Goal: Task Accomplishment & Management: Use online tool/utility

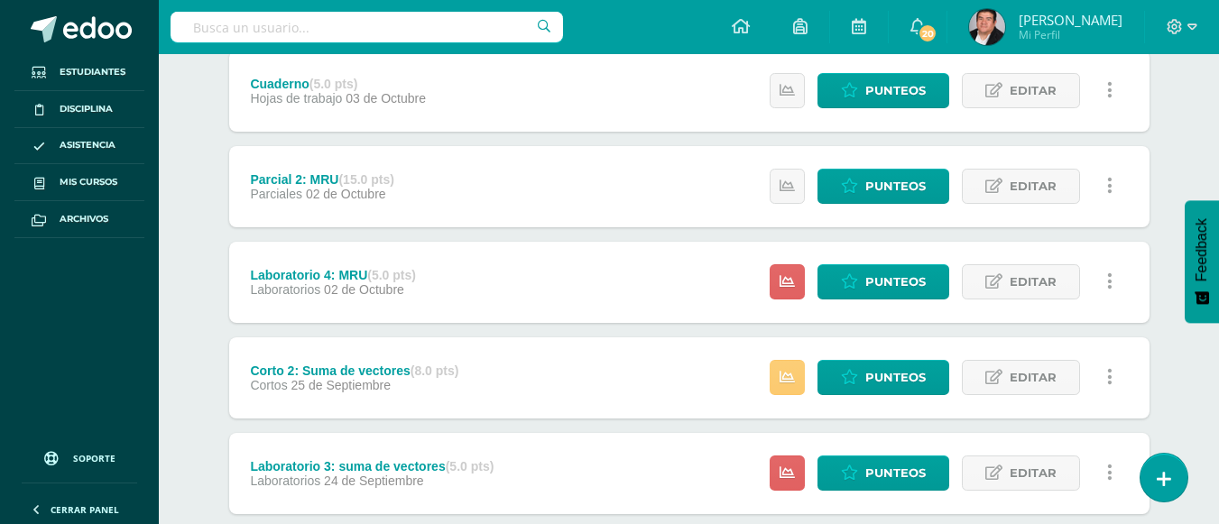
scroll to position [361, 0]
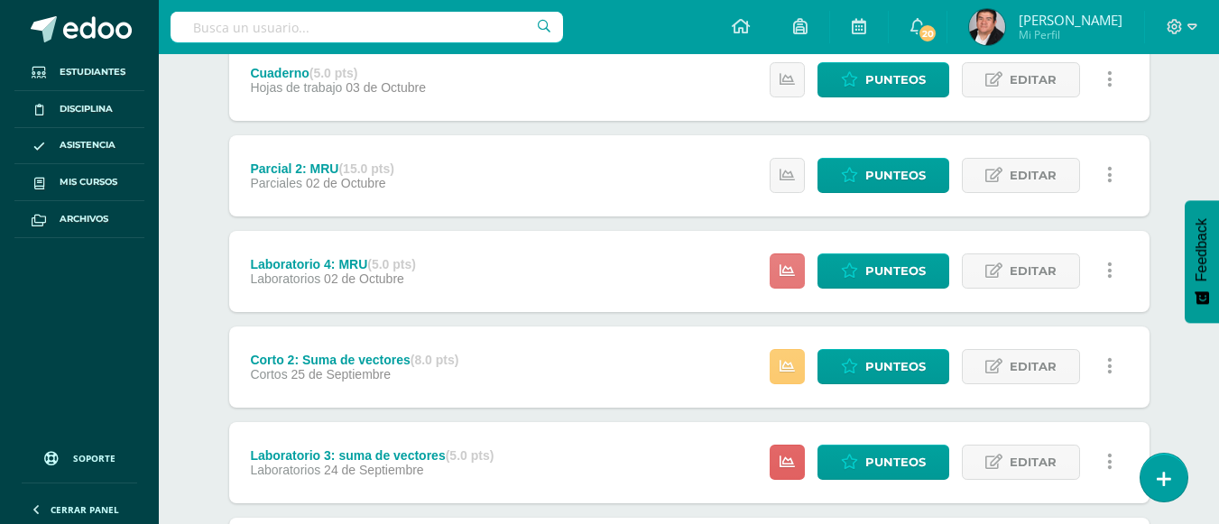
click at [784, 270] on icon at bounding box center [786, 270] width 15 height 15
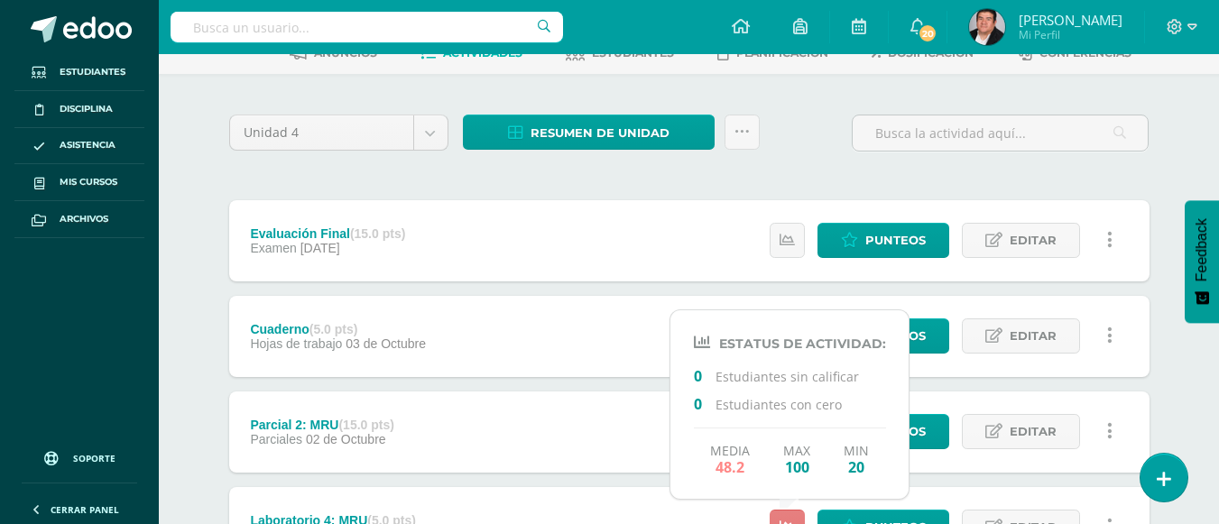
scroll to position [0, 0]
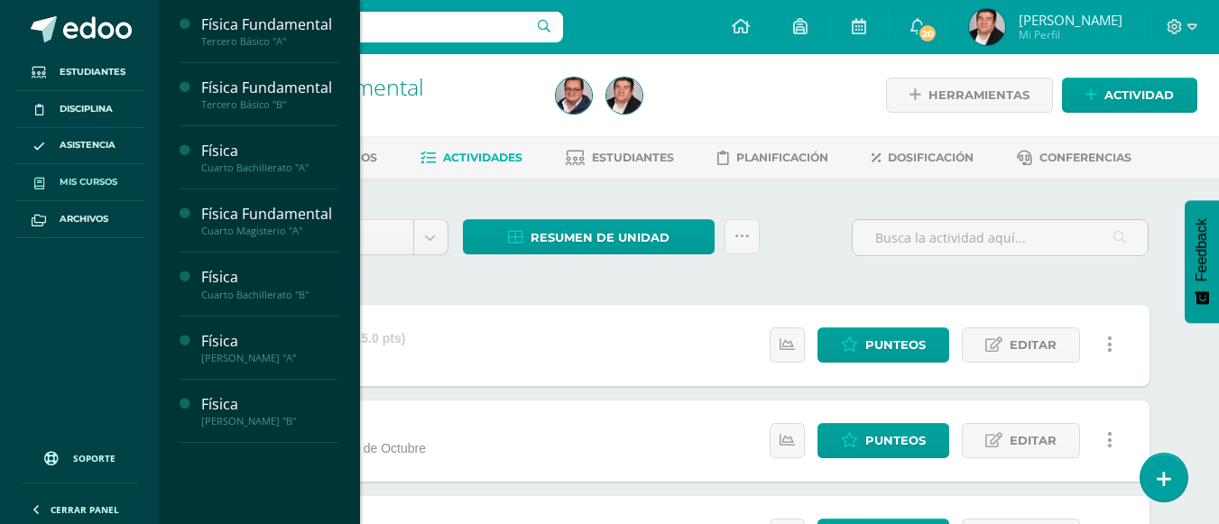
click at [88, 179] on span "Mis cursos" at bounding box center [89, 182] width 58 height 14
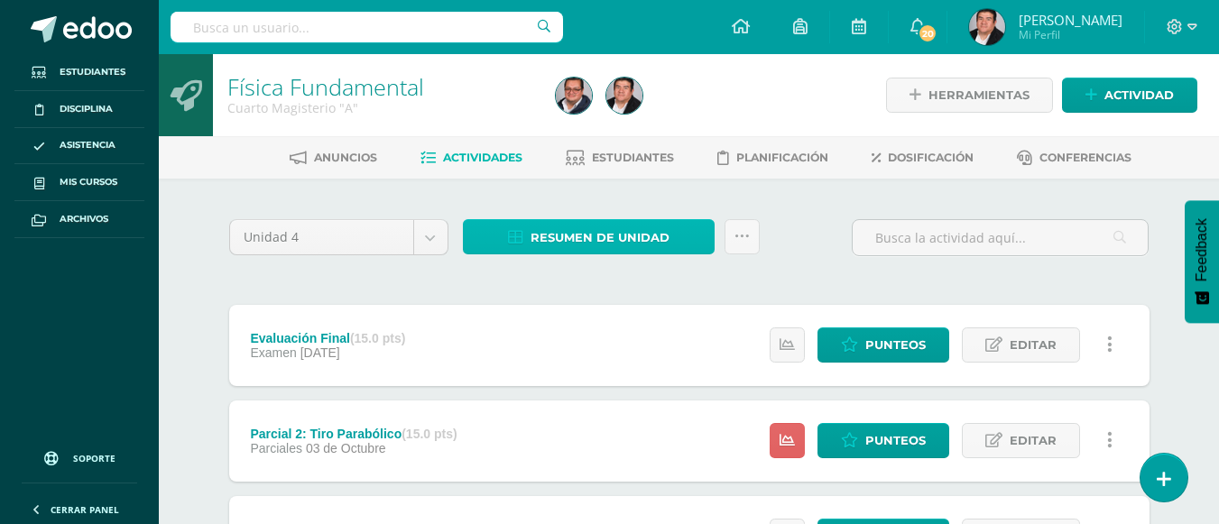
click at [640, 237] on span "Resumen de unidad" at bounding box center [599, 237] width 139 height 33
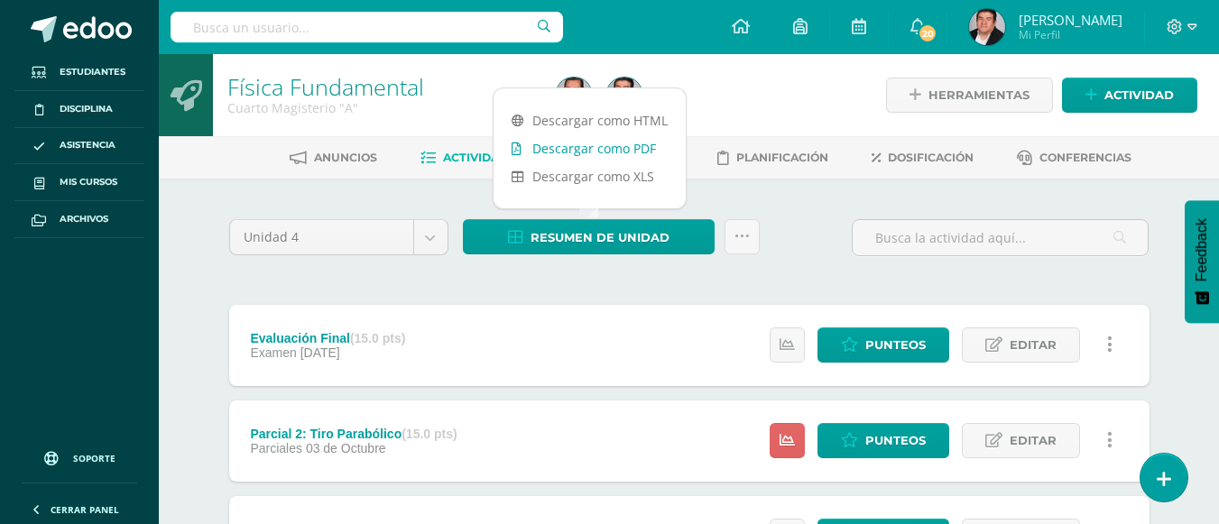
click at [627, 152] on link "Descargar como PDF" at bounding box center [589, 148] width 192 height 28
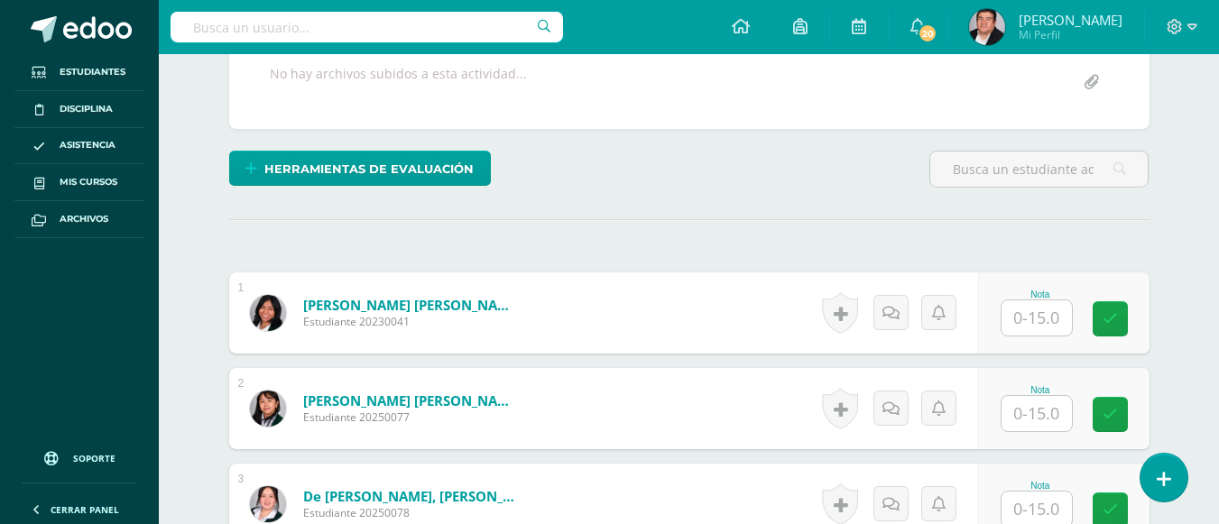
scroll to position [386, 0]
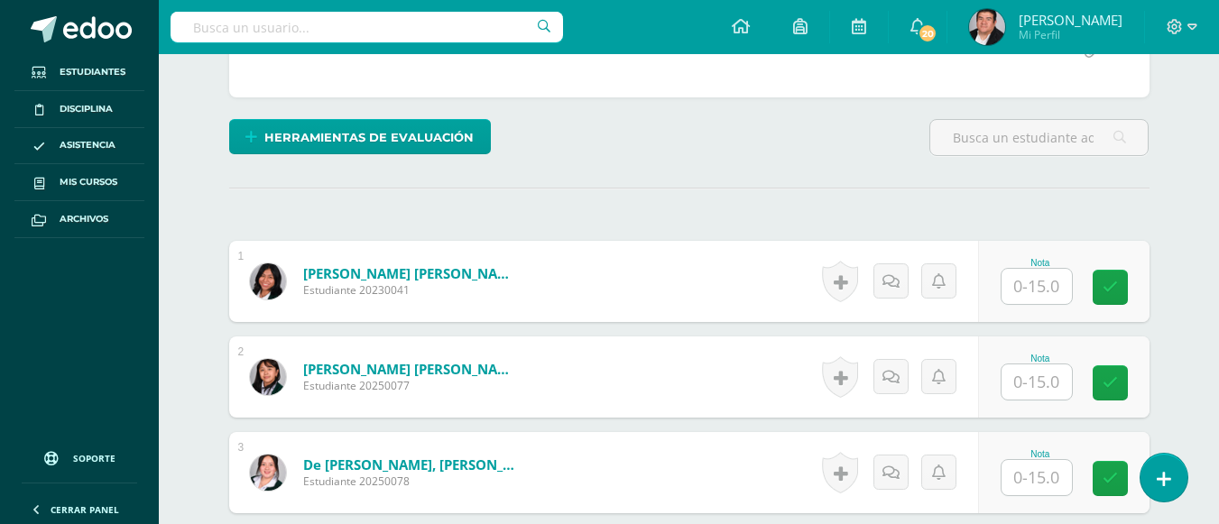
click at [1050, 288] on input "text" at bounding box center [1036, 286] width 70 height 35
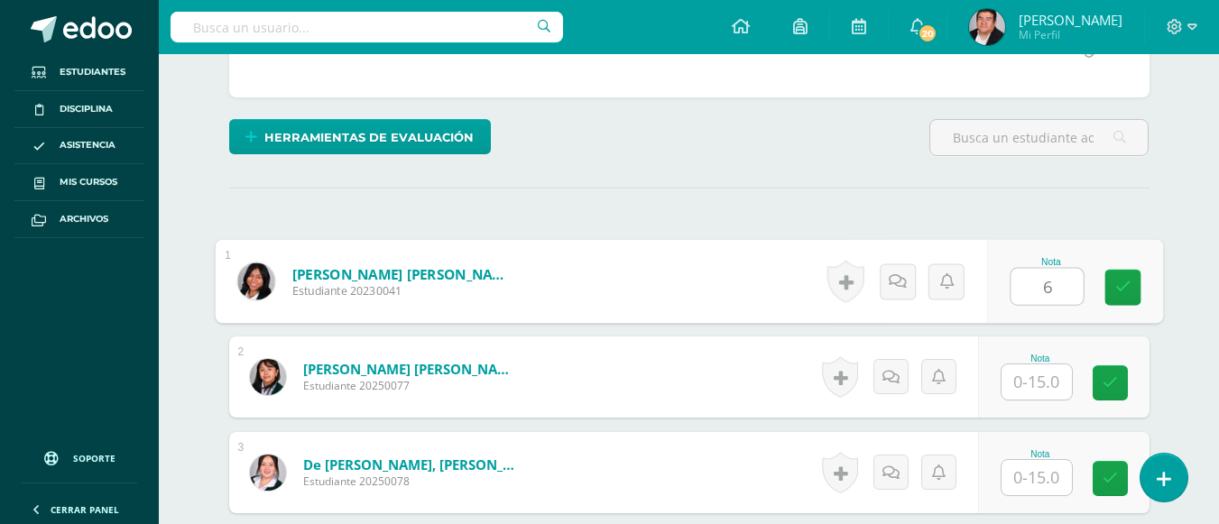
type input "6"
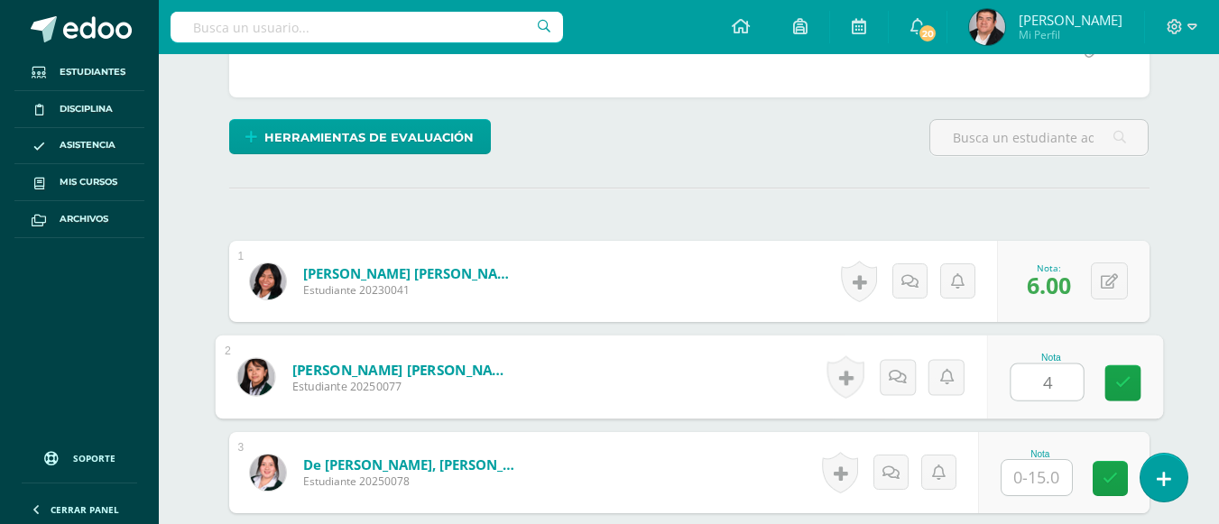
type input "4"
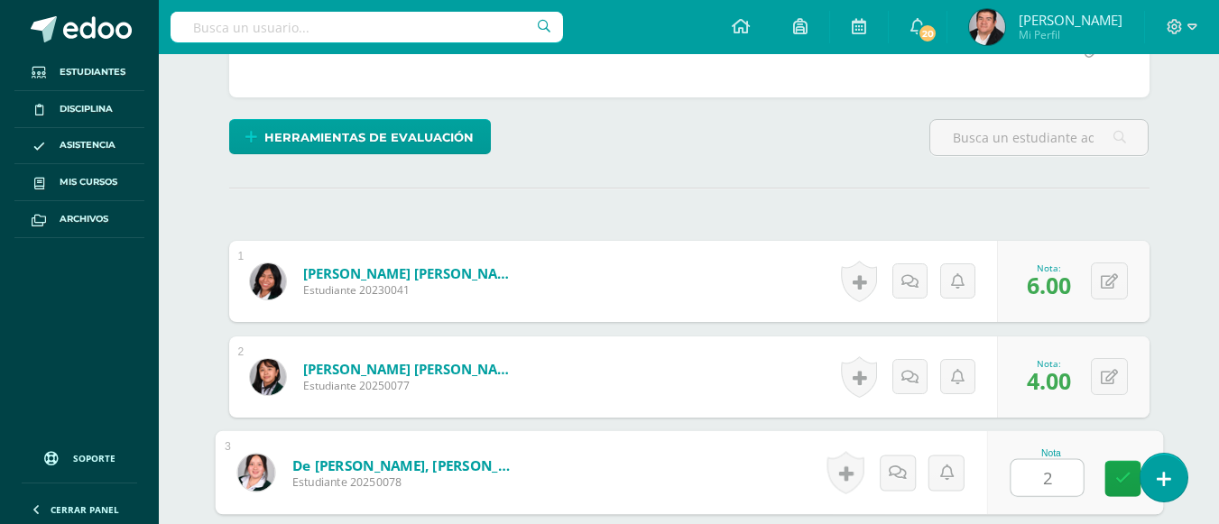
type input "2"
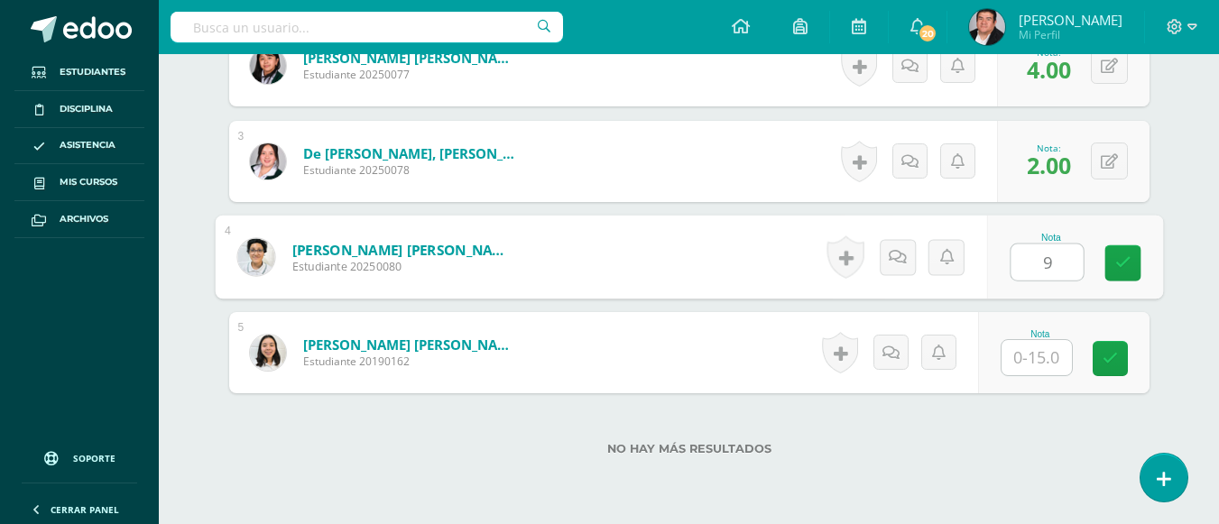
type input "9"
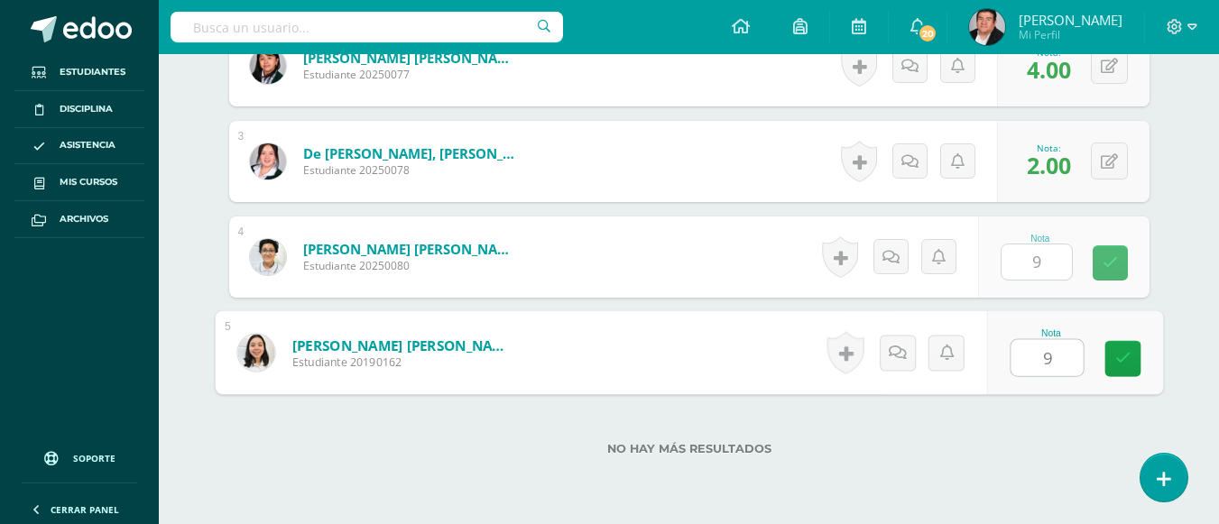
type input "9"
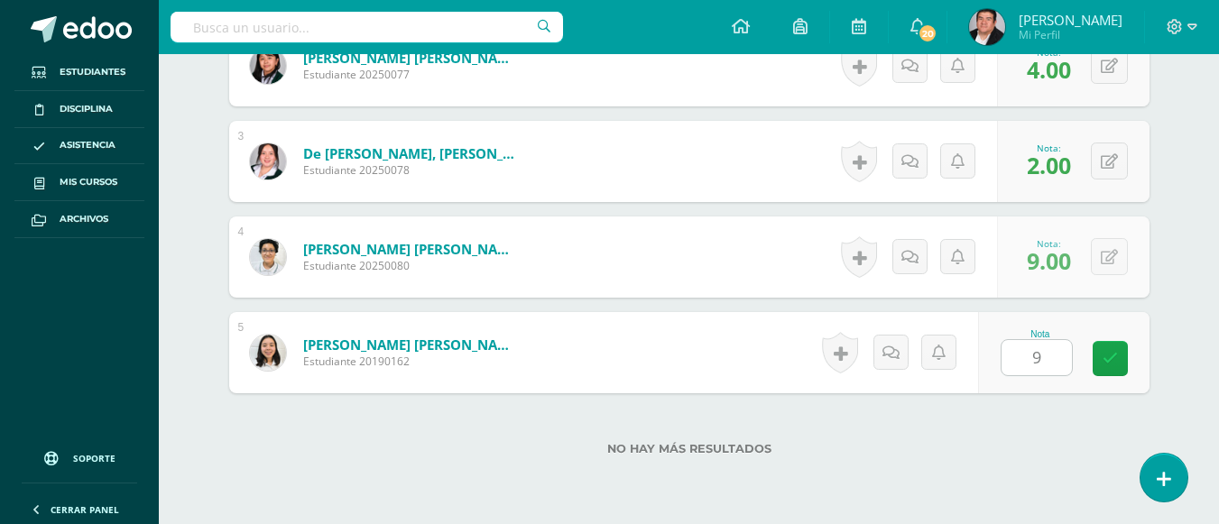
scroll to position [773, 0]
